Goal: Transaction & Acquisition: Purchase product/service

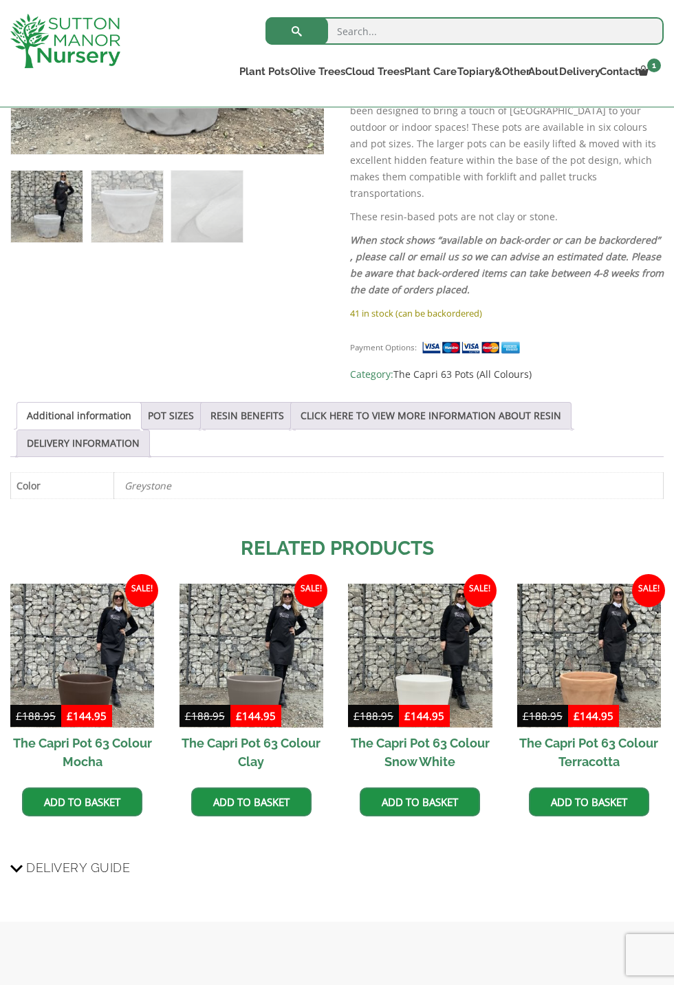
scroll to position [512, 0]
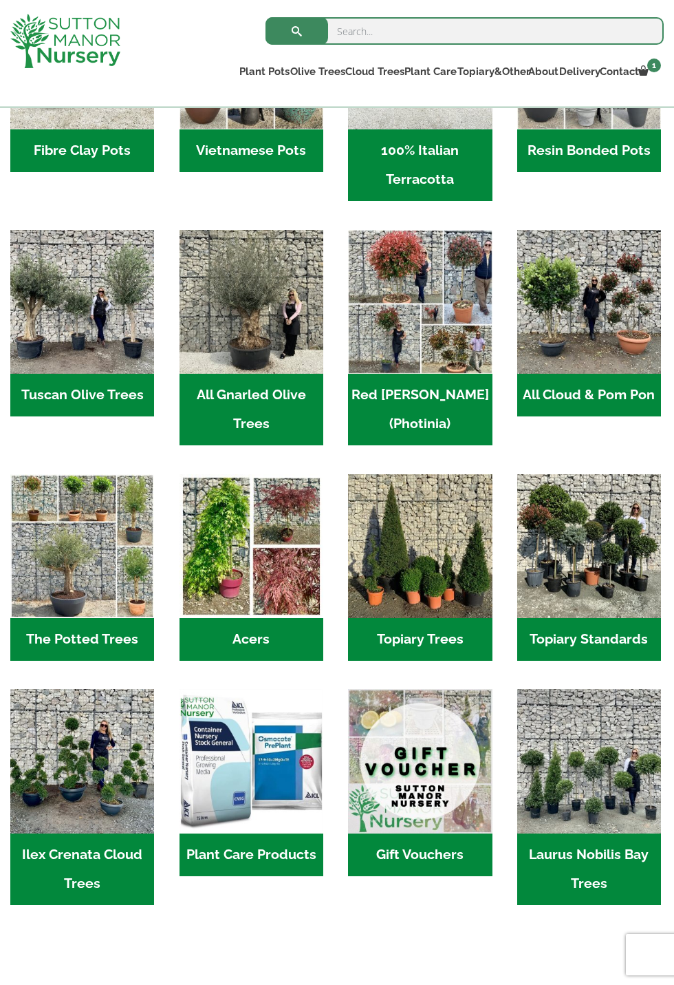
scroll to position [549, 0]
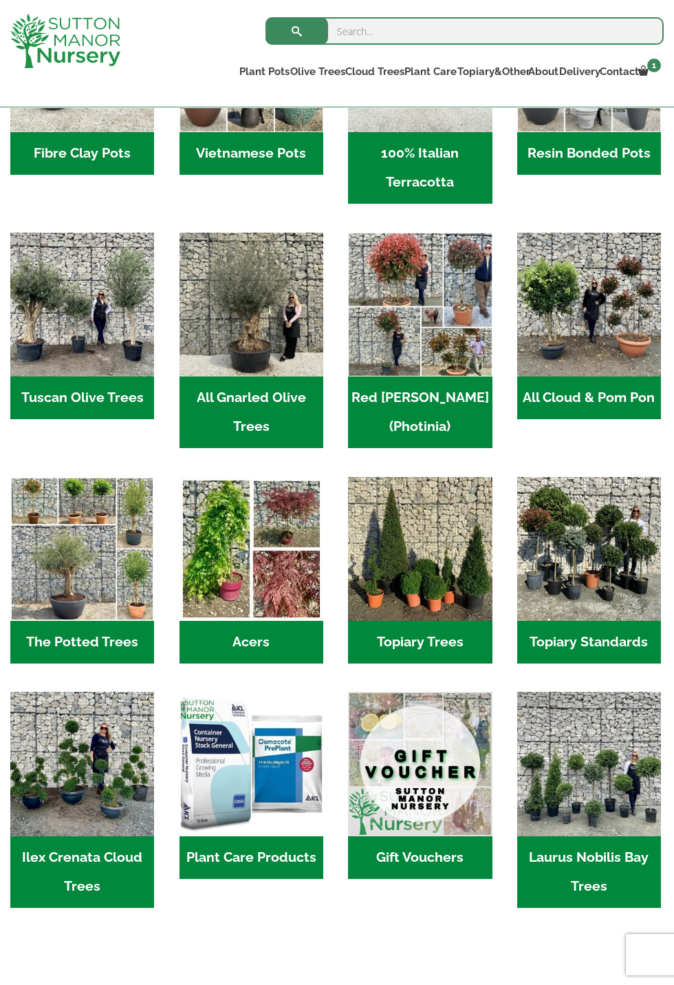
click at [608, 868] on h2 "Laurus Nobilis Bay Trees (2)" at bounding box center [589, 872] width 144 height 72
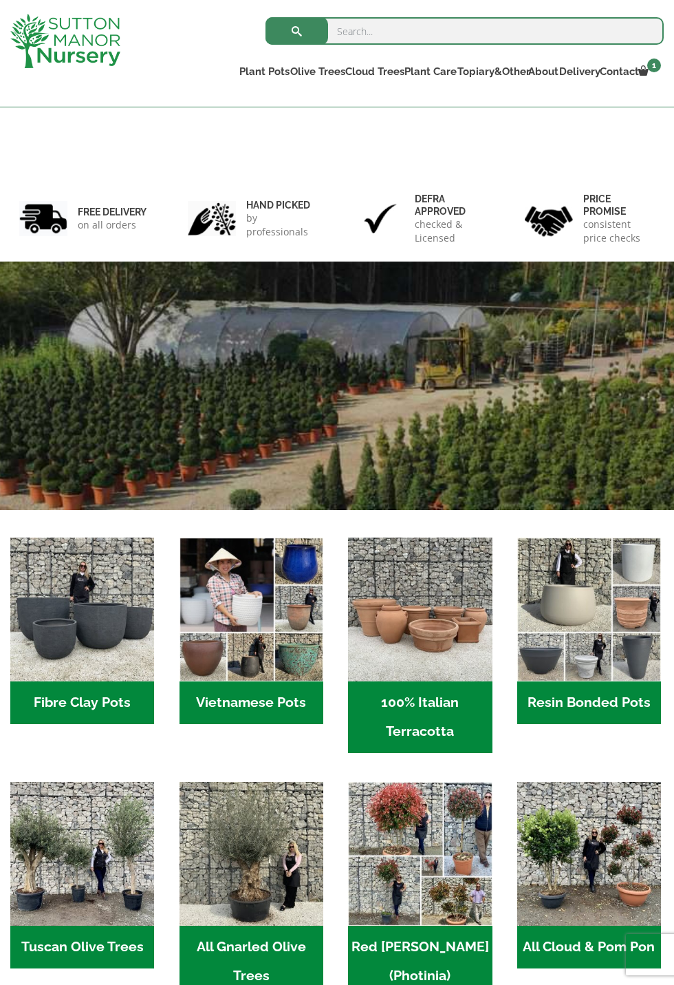
scroll to position [563, 0]
